Goal: Task Accomplishment & Management: Use online tool/utility

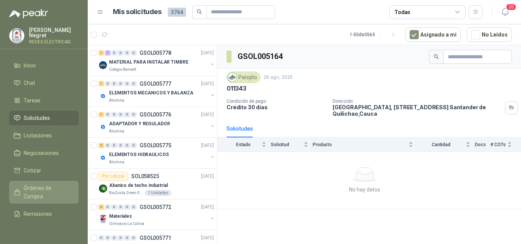
click at [42, 188] on span "Órdenes de Compra" at bounding box center [48, 192] width 48 height 17
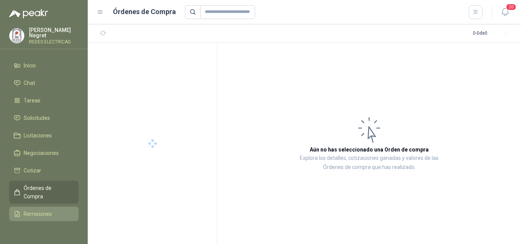
click at [43, 214] on span "Remisiones" at bounding box center [38, 214] width 28 height 8
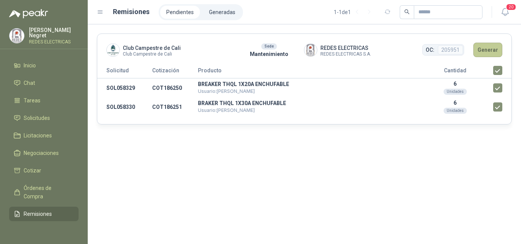
click at [495, 50] on button "Generar" at bounding box center [487, 50] width 29 height 14
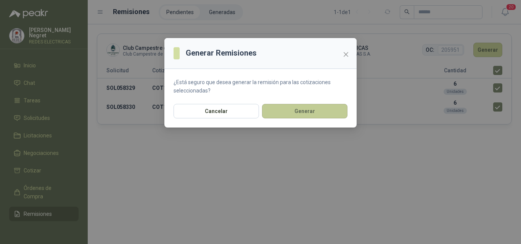
click at [330, 116] on button "Generar" at bounding box center [304, 111] width 85 height 14
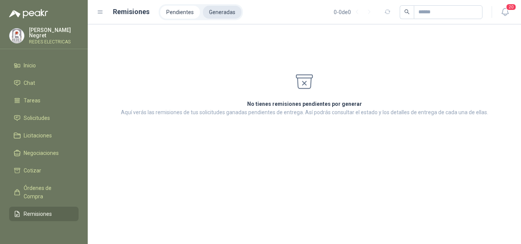
click at [219, 8] on li "Generadas" at bounding box center [222, 12] width 39 height 13
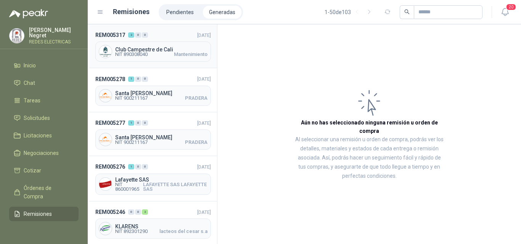
click at [174, 52] on span "Mantenimiento" at bounding box center [191, 54] width 34 height 5
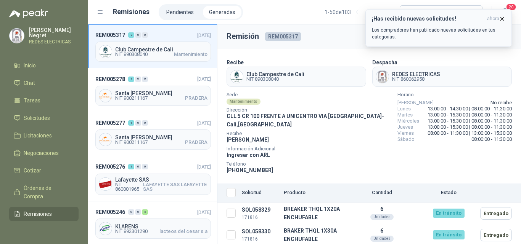
click at [500, 22] on div "¡Has recibido nuevas solicitudes! ahora Los compradores han publicado nuevas so…" at bounding box center [438, 28] width 133 height 25
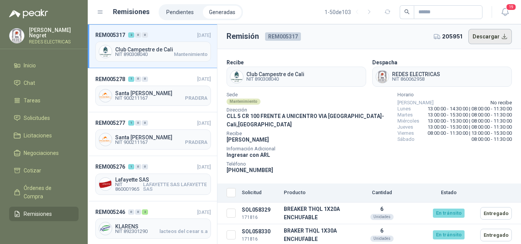
click at [489, 37] on button "Descargar" at bounding box center [490, 36] width 44 height 15
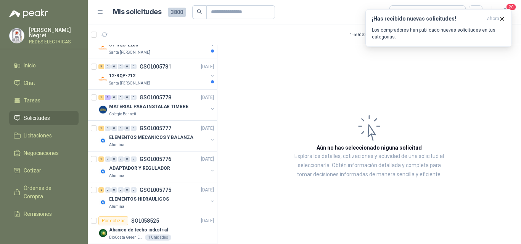
scroll to position [458, 0]
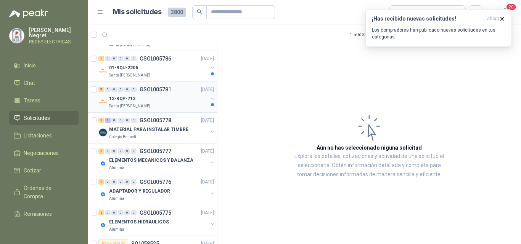
click at [178, 100] on div "12-RQP-712" at bounding box center [158, 98] width 99 height 9
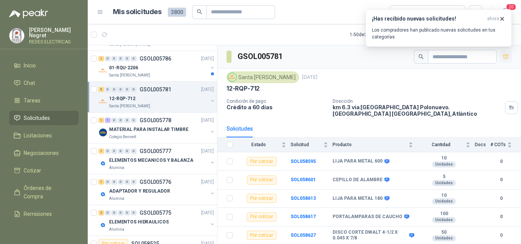
click at [508, 59] on icon "button" at bounding box center [506, 57] width 6 height 6
click at [161, 71] on div "01-RQU-2206" at bounding box center [158, 67] width 99 height 9
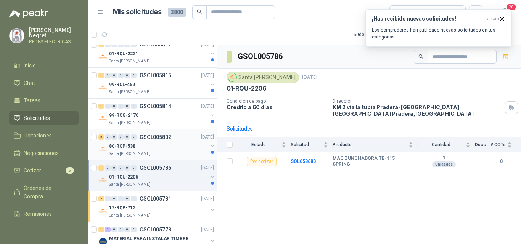
scroll to position [343, 0]
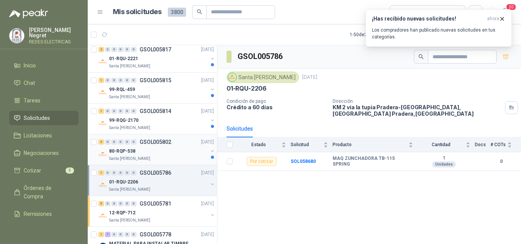
click at [176, 162] on div "3 0 0 0 0 0 GSOL005802 [DATE] 80-RQP-538 Santa [PERSON_NAME]" at bounding box center [152, 150] width 129 height 31
click at [180, 152] on div "80-RQP-538" at bounding box center [158, 151] width 99 height 9
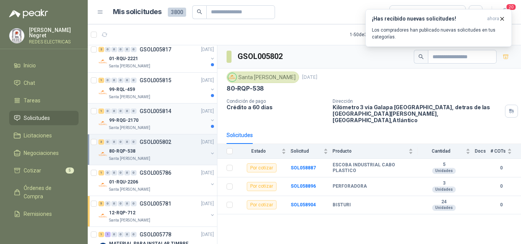
click at [184, 112] on div "1 0 0 0 0 0 GSOL005814 [DATE]" at bounding box center [156, 111] width 117 height 9
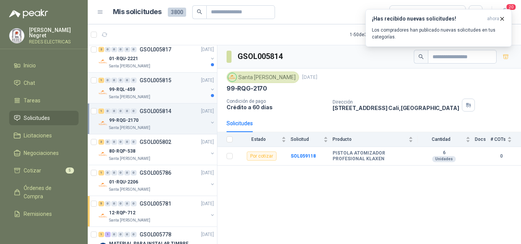
click at [189, 92] on div "99-RQL-459" at bounding box center [158, 89] width 99 height 9
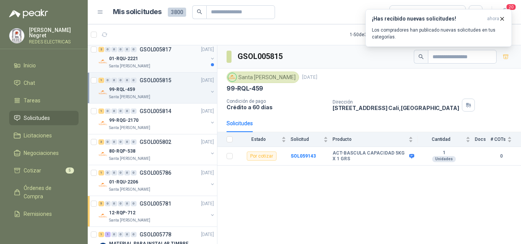
click at [186, 55] on div "01-RQU-2221" at bounding box center [158, 58] width 99 height 9
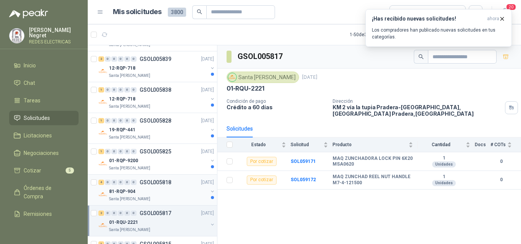
scroll to position [191, 0]
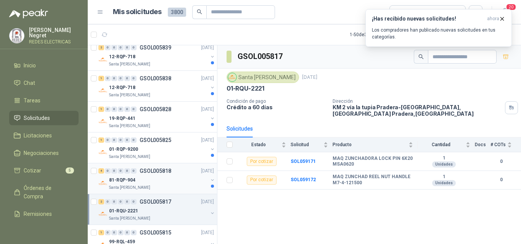
click at [175, 185] on div "81-RQP-904" at bounding box center [158, 180] width 99 height 9
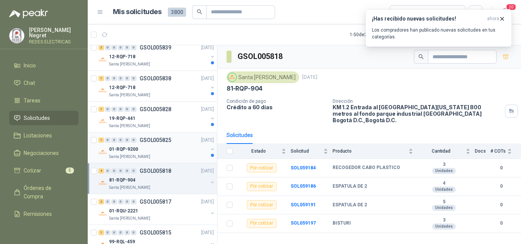
click at [183, 151] on div "01-RQP-9200" at bounding box center [158, 149] width 99 height 9
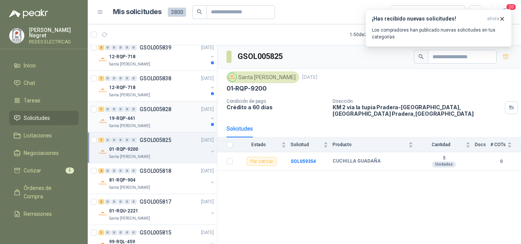
click at [184, 120] on div "19-RQP-441" at bounding box center [158, 118] width 99 height 9
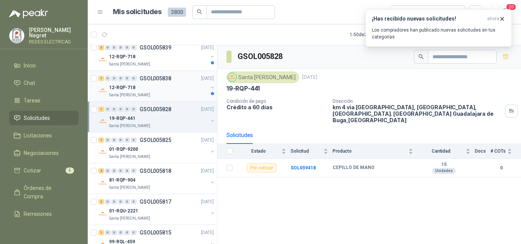
click at [184, 91] on div "12-RQP-718" at bounding box center [158, 87] width 99 height 9
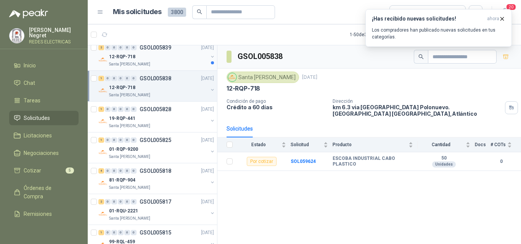
click at [186, 69] on div "2 0 0 0 0 0 GSOL005839 [DATE] 12-RQP-718 Santa [PERSON_NAME]" at bounding box center [152, 55] width 129 height 31
click at [186, 57] on div "12-RQP-718" at bounding box center [158, 56] width 99 height 9
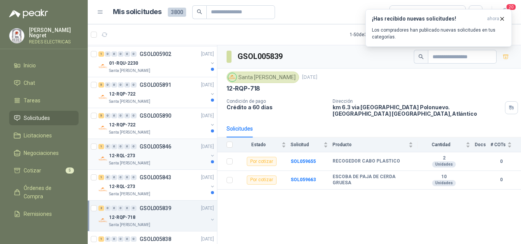
scroll to position [38, 0]
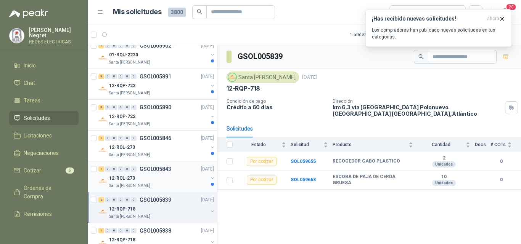
click at [176, 184] on div "Santa [PERSON_NAME]" at bounding box center [158, 186] width 99 height 6
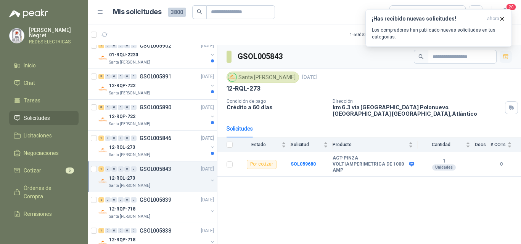
click at [507, 58] on icon "button" at bounding box center [506, 57] width 6 height 6
click at [170, 147] on div "12-RQL-273" at bounding box center [158, 147] width 99 height 9
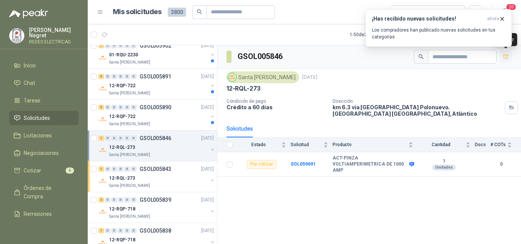
click at [508, 59] on icon "button" at bounding box center [506, 57] width 6 height 6
click at [170, 120] on div "12-RQP-722" at bounding box center [158, 116] width 99 height 9
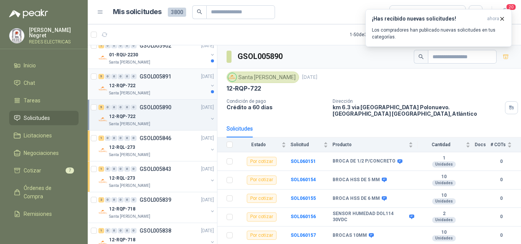
click at [192, 88] on div "12-RQP-722" at bounding box center [158, 85] width 99 height 9
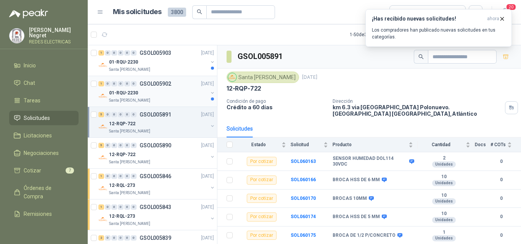
click at [182, 98] on div "Santa [PERSON_NAME]" at bounding box center [158, 101] width 99 height 6
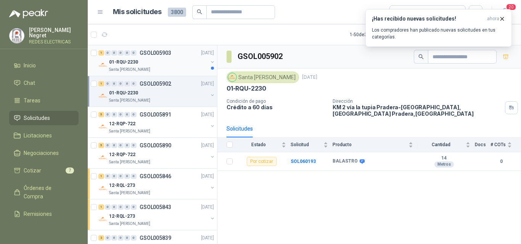
click at [178, 71] on div "Santa [PERSON_NAME]" at bounding box center [158, 70] width 99 height 6
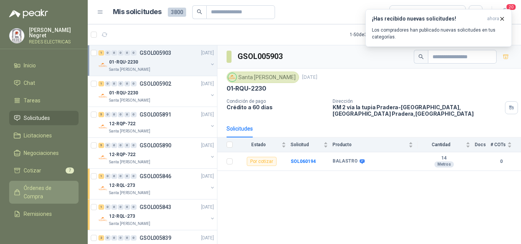
click at [32, 192] on span "Órdenes de Compra" at bounding box center [48, 192] width 48 height 17
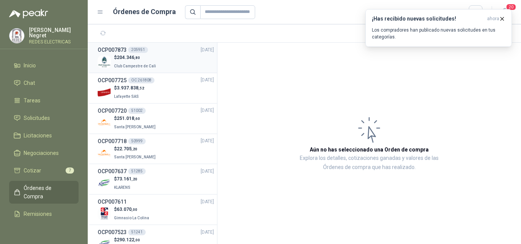
click at [161, 59] on div "$ 204.346 ,80 Club Campestre de Cali" at bounding box center [156, 62] width 116 height 16
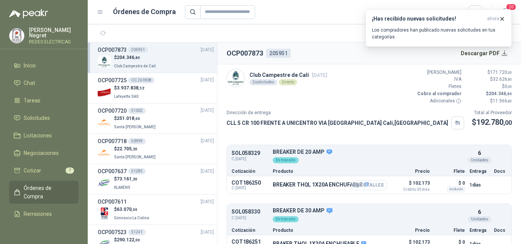
click at [370, 184] on button "Detalles" at bounding box center [369, 185] width 36 height 10
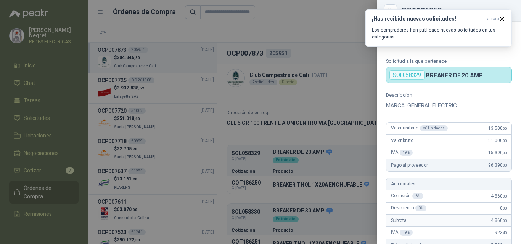
click at [342, 32] on div at bounding box center [260, 122] width 521 height 244
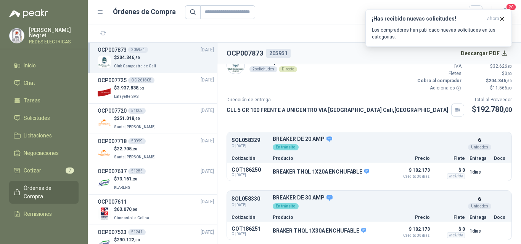
scroll to position [13, 0]
click at [367, 231] on button "Detalles" at bounding box center [369, 231] width 36 height 10
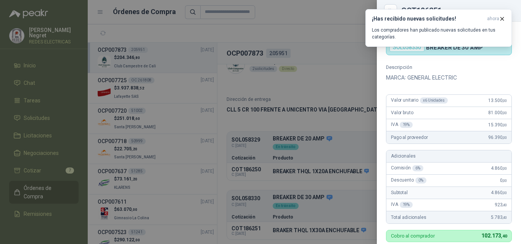
scroll to position [0, 0]
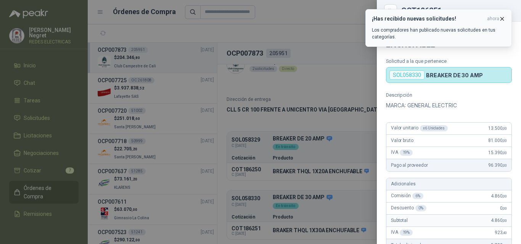
click at [502, 18] on icon "button" at bounding box center [502, 19] width 6 height 6
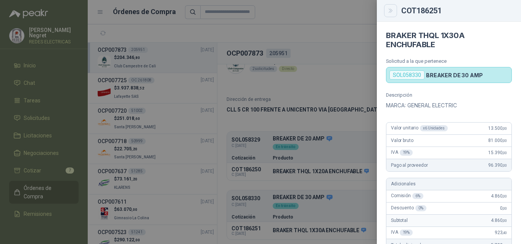
click at [389, 11] on icon "Close" at bounding box center [390, 11] width 6 height 6
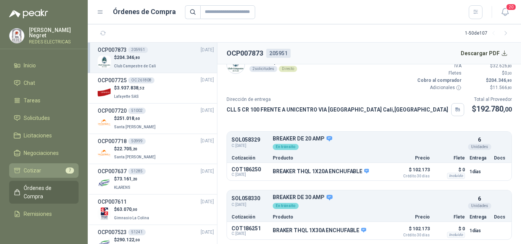
click at [47, 167] on li "Cotizar 7" at bounding box center [44, 171] width 60 height 8
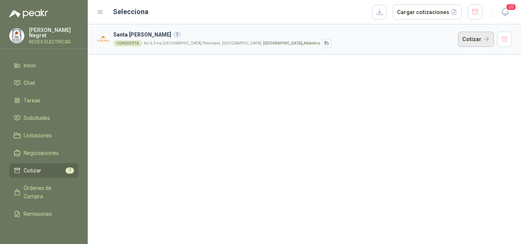
click at [461, 43] on button "Cotizar" at bounding box center [476, 39] width 36 height 15
